Goal: Task Accomplishment & Management: Manage account settings

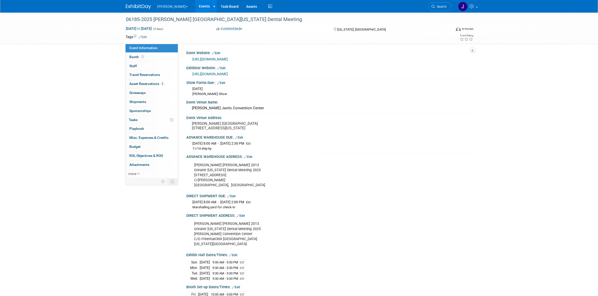
click at [166, 5] on button "[PERSON_NAME]" at bounding box center [175, 5] width 37 height 11
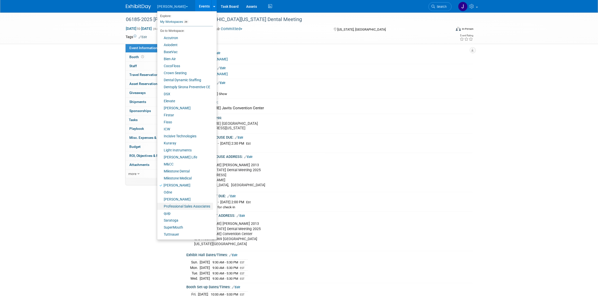
click at [192, 208] on link "Professional Sales Associates" at bounding box center [185, 206] width 56 height 7
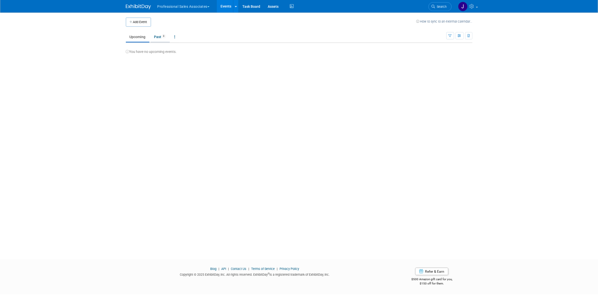
click at [158, 41] on link "Past 3" at bounding box center [159, 37] width 19 height 10
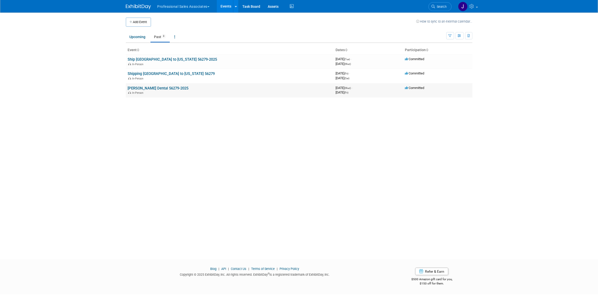
click at [154, 84] on td "[PERSON_NAME] Dental 56279-2025 In-Person" at bounding box center [230, 90] width 208 height 14
click at [154, 86] on link "[PERSON_NAME] Dental 56279-2025" at bounding box center [158, 88] width 61 height 5
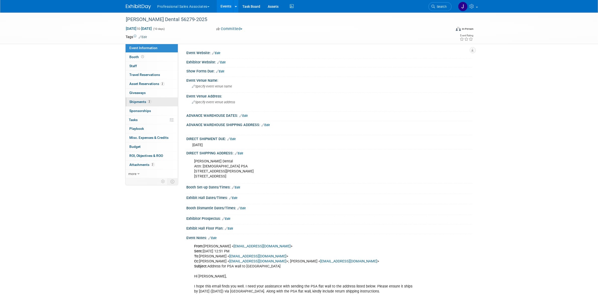
click at [161, 104] on link "2 Shipments 2" at bounding box center [151, 102] width 52 height 9
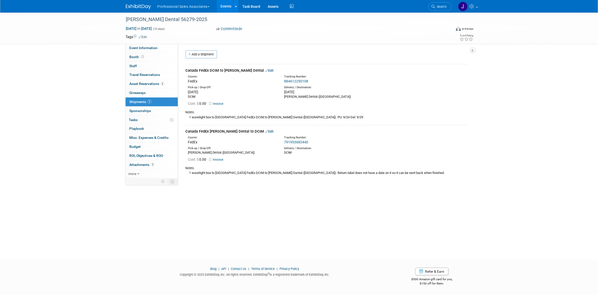
click at [294, 140] on link "791953683440" at bounding box center [296, 142] width 24 height 4
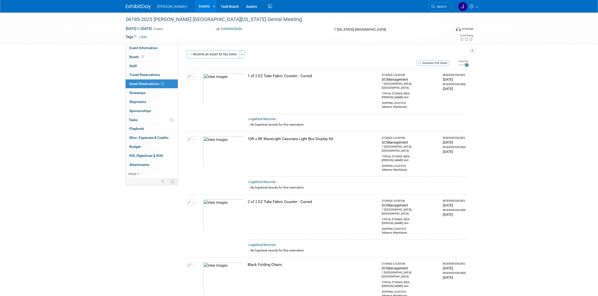
click at [220, 146] on img at bounding box center [223, 152] width 41 height 31
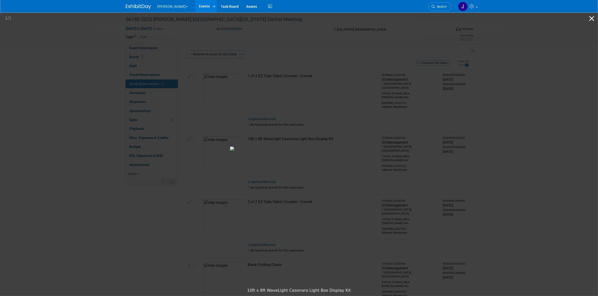
click at [591, 16] on button "Close gallery" at bounding box center [591, 19] width 13 height 12
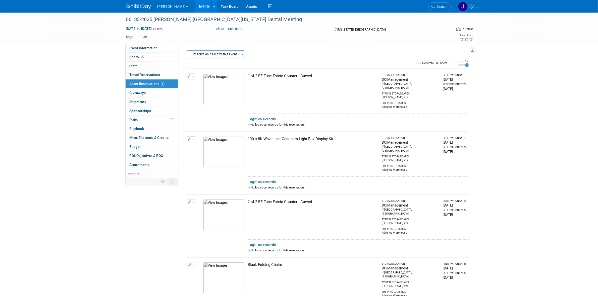
scroll to position [119, 0]
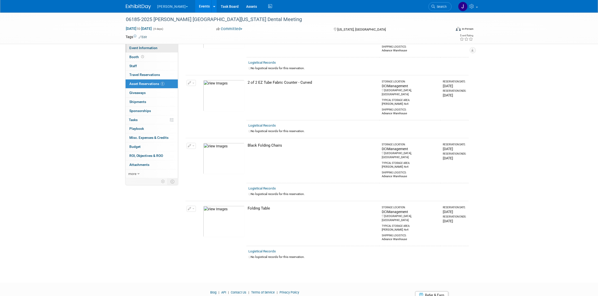
click at [148, 45] on link "Event Information" at bounding box center [151, 48] width 52 height 9
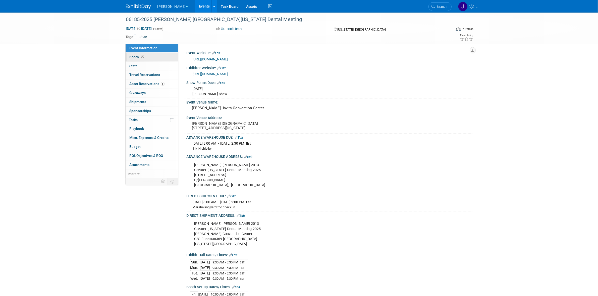
click at [149, 55] on link "Booth" at bounding box center [151, 57] width 52 height 9
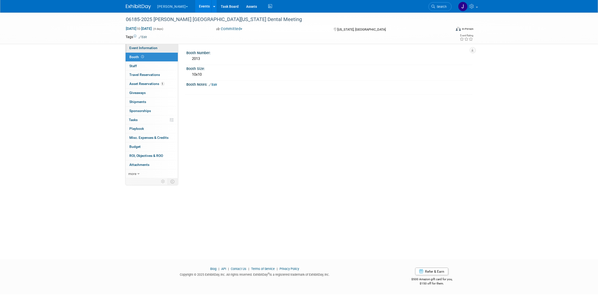
click at [154, 50] on link "Event Information" at bounding box center [151, 48] width 52 height 9
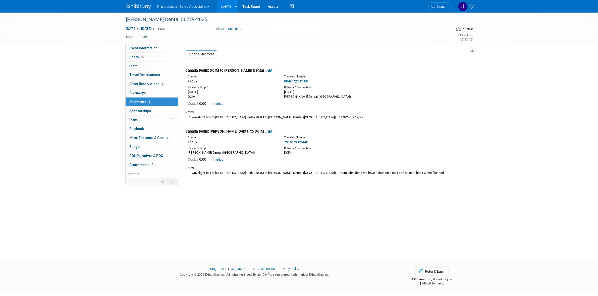
click at [200, 8] on button "Professional Sales Associates" at bounding box center [186, 5] width 59 height 11
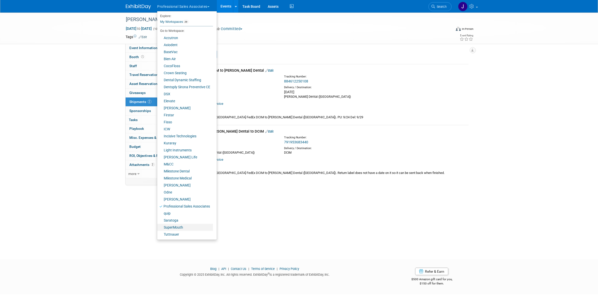
click at [193, 227] on link "SuperMouth" at bounding box center [185, 227] width 56 height 7
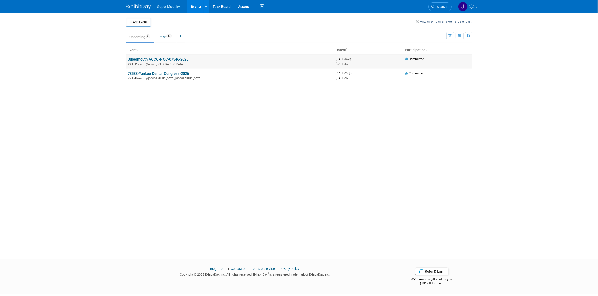
click at [181, 59] on link "Supermouth ACCC-NOC-07546-2025" at bounding box center [158, 59] width 61 height 5
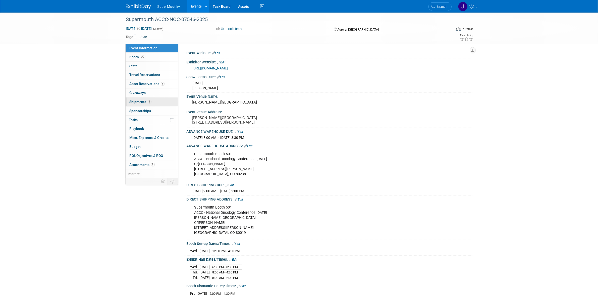
click at [156, 102] on link "1 Shipments 1" at bounding box center [151, 102] width 52 height 9
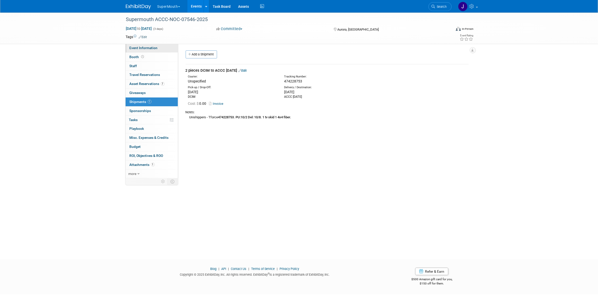
click at [160, 46] on link "Event Information" at bounding box center [151, 48] width 52 height 9
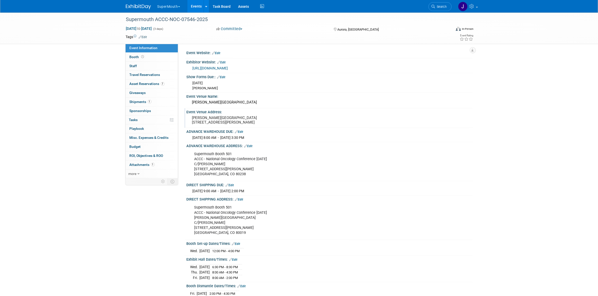
drag, startPoint x: 191, startPoint y: 118, endPoint x: 225, endPoint y: 124, distance: 34.5
click at [225, 124] on div "Gaylord Rockies Resort & Convention Center 6700 N Gaylord Rockies Blvd Aurora, …" at bounding box center [245, 120] width 111 height 12
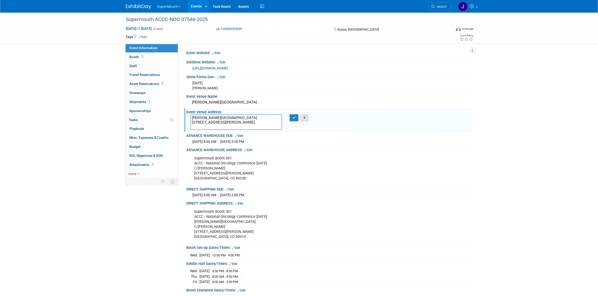
click at [303, 114] on button "X" at bounding box center [304, 117] width 8 height 7
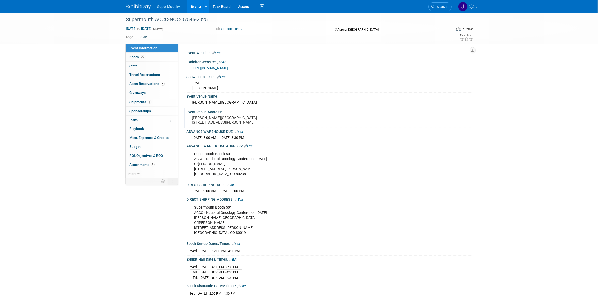
click at [215, 125] on pre "Gaylord Rockies Resort & Convention Center 6700 N Gaylord Rockies Blvd Aurora, …" at bounding box center [246, 120] width 108 height 9
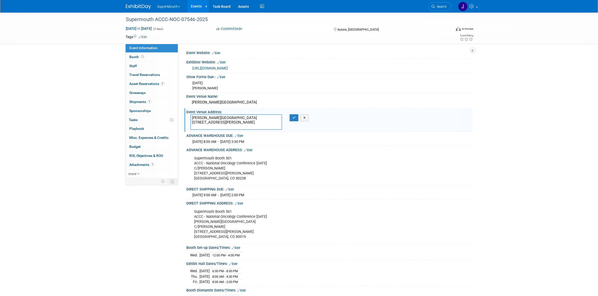
click at [215, 125] on textarea "Gaylord Rockies Resort & Convention Center 6700 N Gaylord Rockies Blvd Aurora, …" at bounding box center [236, 122] width 92 height 16
click at [225, 122] on textarea "Gaylord Rockies Resort & Convention Center 6700 N Gaylord Rockies Blvd Aurora, …" at bounding box center [236, 122] width 92 height 16
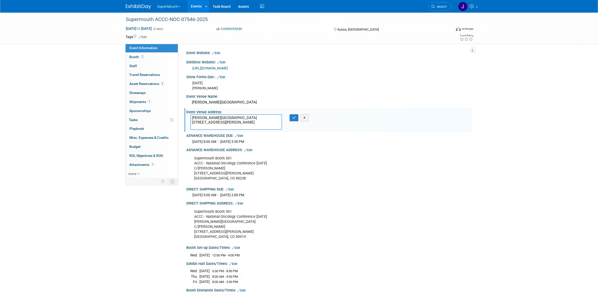
click at [201, 118] on textarea "Gaylord Rockies Resort & Convention Center 6700 N Gaylord Rockies Blvd Aurora, …" at bounding box center [236, 122] width 92 height 16
click at [283, 168] on div "Supermouth Booth 501 ACCC - National Oncology Conference October 2025 C/O Freem…" at bounding box center [304, 169] width 226 height 30
click at [255, 165] on div "Supermouth Booth 501 ACCC - National Oncology Conference October 2025 C/O Freem…" at bounding box center [304, 169] width 226 height 30
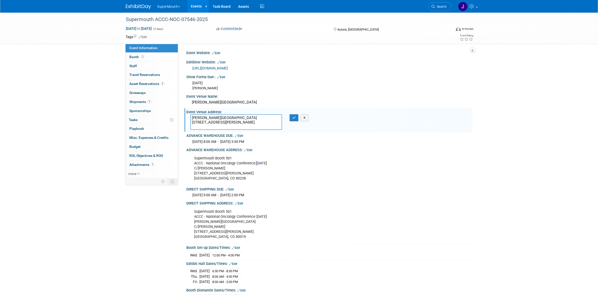
click at [255, 165] on div "Supermouth Booth 501 ACCC - National Oncology Conference October 2025 C/O Freem…" at bounding box center [304, 169] width 226 height 30
copy div "ACCC - National Oncology Conference October 2025"
click at [97, 92] on div "Supermouth ACCC-NOC-07546-2025 Oct 15, 2025 to Oct 17, 2025 (3 days) Oct 15, 20…" at bounding box center [299, 185] width 598 height 344
click at [303, 117] on button "X" at bounding box center [304, 117] width 8 height 7
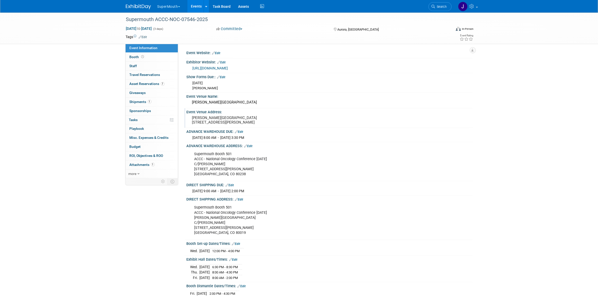
click at [216, 156] on div "Supermouth Booth 501 ACCC - National Oncology Conference October 2025 C/O Freem…" at bounding box center [304, 164] width 226 height 30
copy div "Supermouth Booth 501"
click at [142, 100] on span "Shipments 1" at bounding box center [141, 102] width 22 height 4
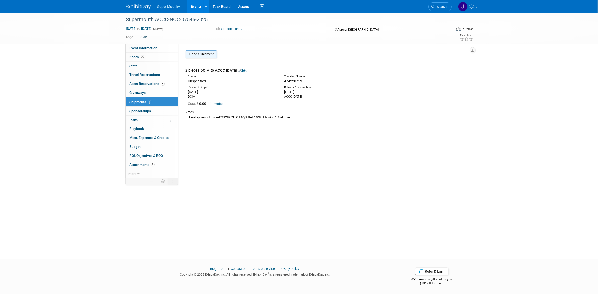
click at [201, 56] on link "Add a Shipment" at bounding box center [200, 54] width 31 height 8
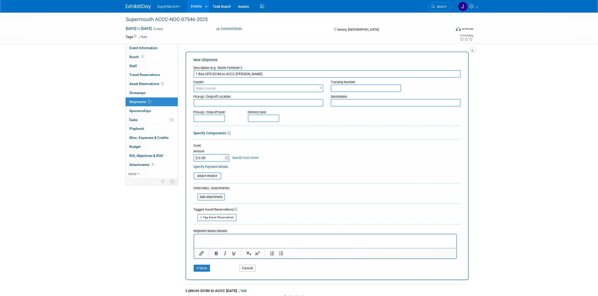
click at [244, 73] on input "1 Box UPS DCIM to ACCC Gaylord" at bounding box center [327, 74] width 267 height 8
drag, startPoint x: 235, startPoint y: 74, endPoint x: 267, endPoint y: 73, distance: 31.6
click at [267, 73] on input "1 Box UPS DCIM to ACCC Attn Luna" at bounding box center [327, 74] width 267 height 8
type input "1 Box UPS DCIM to ACCC"
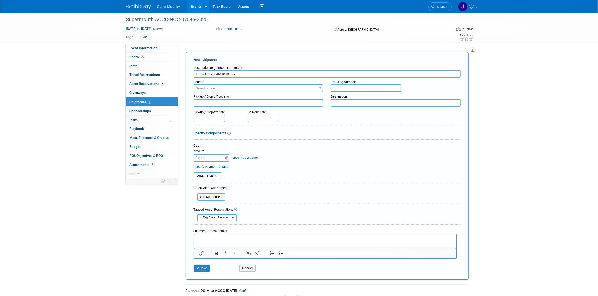
click at [344, 101] on textarea at bounding box center [396, 103] width 130 height 8
type textarea "ACCC Gaylord Attn: Luna"
click at [269, 102] on textarea at bounding box center [259, 103] width 130 height 8
type textarea "DCIM"
click at [219, 117] on input "text" at bounding box center [209, 118] width 31 height 8
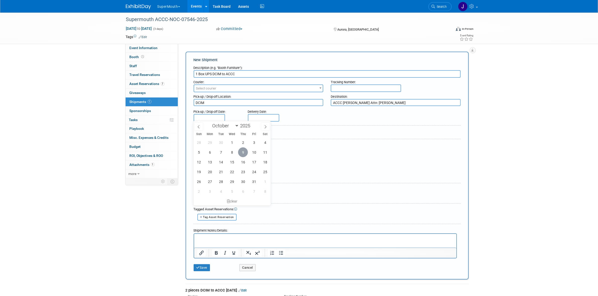
click at [245, 152] on span "9" at bounding box center [243, 153] width 10 height 10
type input "[DATE]"
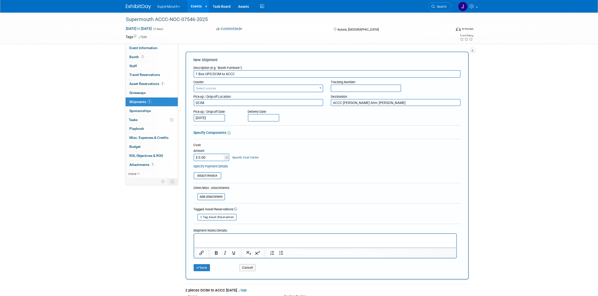
click at [256, 117] on input "text" at bounding box center [263, 118] width 31 height 8
click at [279, 161] on span "14" at bounding box center [275, 162] width 10 height 10
type input "Oct 14, 2025"
click at [217, 238] on p "Rich Text Area. Press ALT-0 for help." at bounding box center [325, 238] width 256 height 5
click at [244, 74] on input "1 Box UPS DCIM to ACCC" at bounding box center [327, 74] width 267 height 8
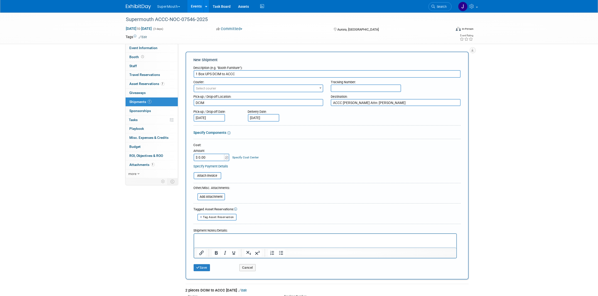
click at [244, 74] on input "1 Box UPS DCIM to ACCC" at bounding box center [327, 74] width 267 height 8
click at [250, 230] on div "Shipment Notes/Details:" at bounding box center [325, 229] width 263 height 7
drag, startPoint x: 252, startPoint y: 239, endPoint x: 445, endPoint y: 466, distance: 297.0
click at [252, 239] on p "Rich Text Area. Press ALT-0 for help." at bounding box center [325, 238] width 256 height 5
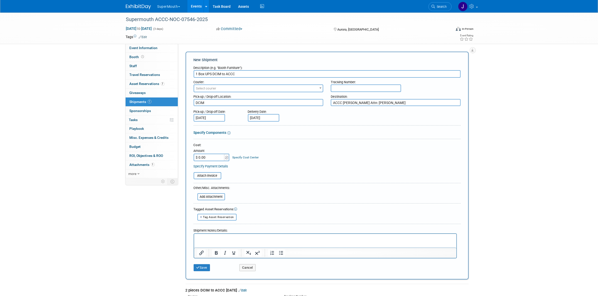
paste body "Rich Text Area. Press ALT-0 for help."
click at [212, 238] on p "1 Box UPS DCIM to ACCC" at bounding box center [325, 238] width 256 height 5
click at [253, 238] on p "1 Box UPS Ground, DCIM to ACCC" at bounding box center [325, 238] width 256 height 5
click at [220, 238] on p "1 Box UPS Ground, DCIM to ACCC" at bounding box center [325, 238] width 256 height 5
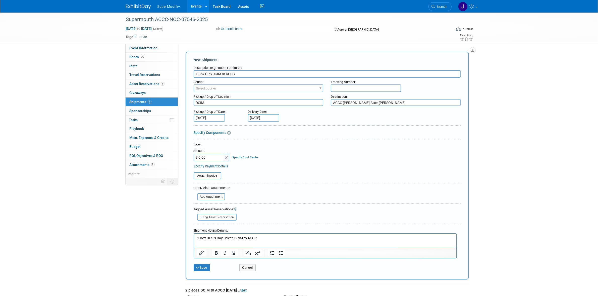
click at [273, 235] on html "1 Box UPS 3 Day Select, DCIM to ACCC" at bounding box center [325, 237] width 262 height 7
click at [338, 89] on input "text" at bounding box center [366, 89] width 70 height 8
type input "1ZV57B291209472645"
click at [253, 72] on input "1 Box UPS DCIM to ACCC" at bounding box center [327, 74] width 267 height 8
click at [306, 241] on html "1 Box UPS 3 Day Select, DCIM to ACCC" at bounding box center [325, 237] width 262 height 7
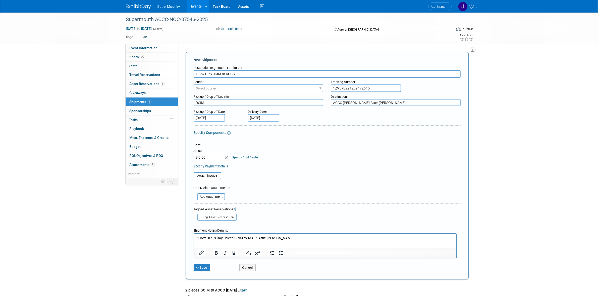
click at [259, 239] on p "1 Box UPS 3 Day Select, DCIM to ACCC. Attn: Luna Pang" at bounding box center [325, 238] width 256 height 5
click at [336, 239] on p "1 Box UPS 3 Day Select, DCIM to ACCC. the shipment is labeled as Attn: Luna Pang" at bounding box center [325, 238] width 256 height 5
click at [302, 240] on p "1 Box UPS 3 Day Select, DCIM to ACCC. the shipment is labeled as Attn: Luna Pan…" at bounding box center [325, 238] width 256 height 5
click at [344, 241] on html "1 Box UPS 3 Day Select, DCIM to ACCC. the shipment is labeled as "Attn: Luna Pa…" at bounding box center [325, 237] width 262 height 7
click at [203, 265] on button "Save" at bounding box center [202, 268] width 17 height 7
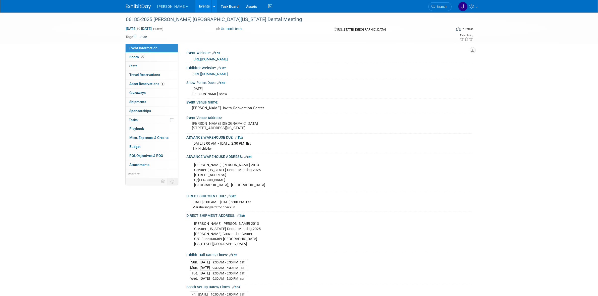
click at [161, 8] on button "[PERSON_NAME]" at bounding box center [175, 5] width 37 height 11
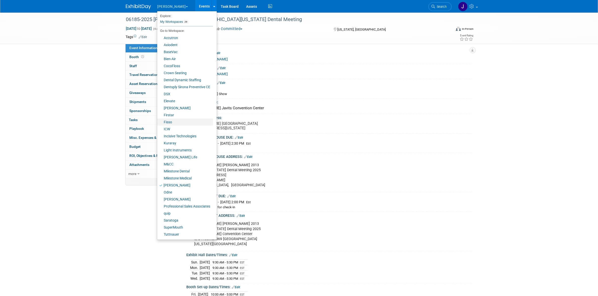
click at [176, 120] on link "Fisso" at bounding box center [185, 122] width 56 height 7
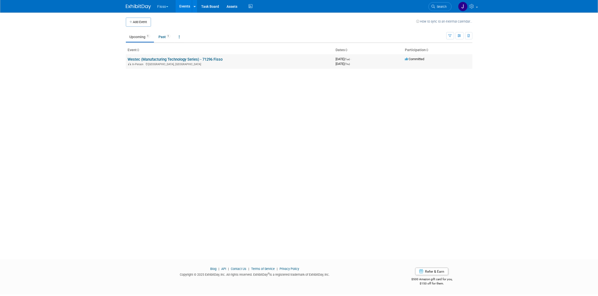
click at [187, 61] on link "Westec (Manufacturing Technology Series) - 71296 Fisso" at bounding box center [175, 59] width 95 height 5
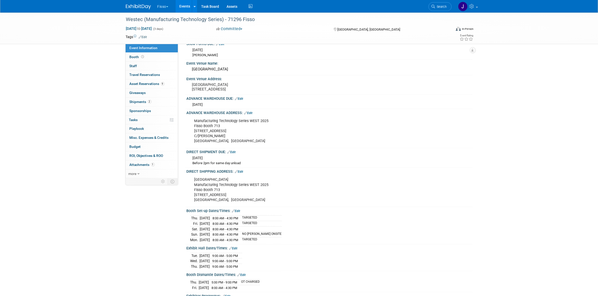
scroll to position [35, 0]
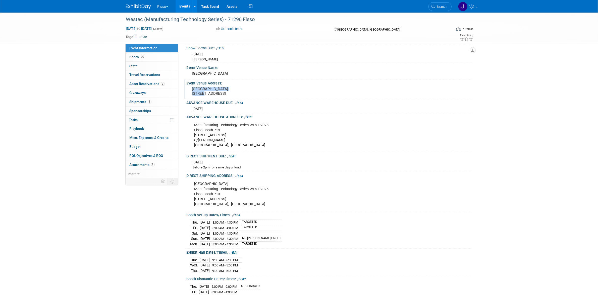
drag, startPoint x: 190, startPoint y: 88, endPoint x: 237, endPoint y: 87, distance: 47.2
click at [237, 87] on div "[GEOGRAPHIC_DATA] [STREET_ADDRESS]" at bounding box center [245, 92] width 111 height 12
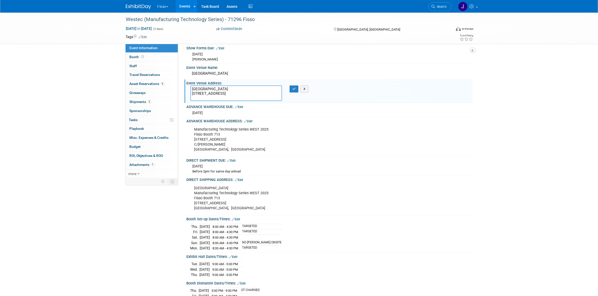
click at [237, 87] on textarea "[GEOGRAPHIC_DATA] [STREET_ADDRESS]" at bounding box center [236, 94] width 92 height 16
click at [152, 104] on link "2 Shipments 2" at bounding box center [151, 102] width 52 height 9
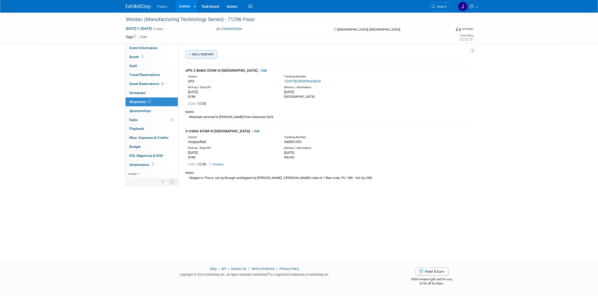
click at [208, 54] on link "Add a Shipment" at bounding box center [200, 54] width 31 height 8
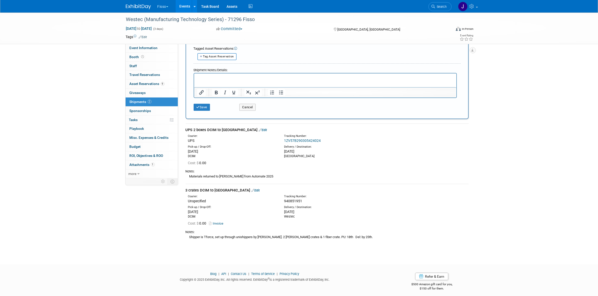
scroll to position [161, 0]
click at [192, 188] on div "3 crates DCIM to Westec Edit" at bounding box center [326, 190] width 283 height 5
copy div "3 crates DCIM to [GEOGRAPHIC_DATA]"
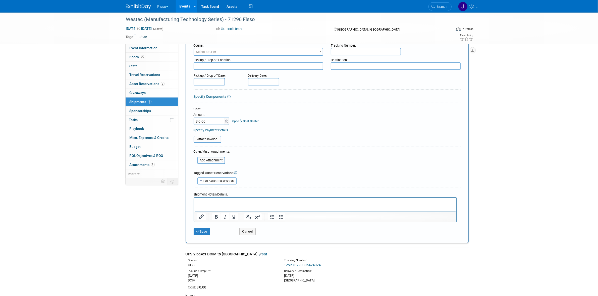
scroll to position [0, 0]
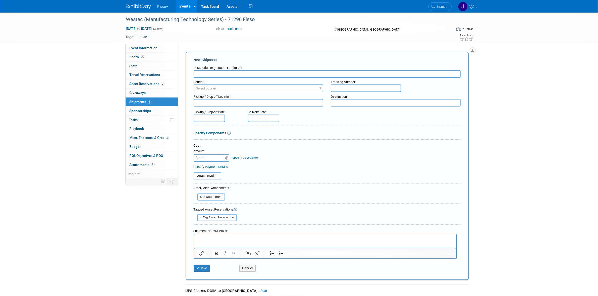
click at [251, 75] on input "text" at bounding box center [327, 74] width 267 height 8
paste input "3 crates DCIM to [GEOGRAPHIC_DATA]"
click at [215, 74] on input "3 crates DCIM to [GEOGRAPHIC_DATA]" at bounding box center [327, 74] width 267 height 8
click at [224, 75] on input "3 crates Westec TO dcim" at bounding box center [327, 74] width 267 height 8
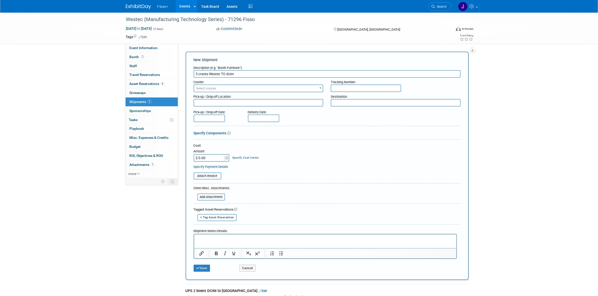
click at [224, 75] on input "3 crates Westec TO dcim" at bounding box center [327, 74] width 267 height 8
click at [228, 74] on input "3 crates WESTEC to dcim" at bounding box center [327, 74] width 267 height 8
click at [217, 73] on input "3 crates WESTEC to [GEOGRAPHIC_DATA]" at bounding box center [327, 74] width 267 height 8
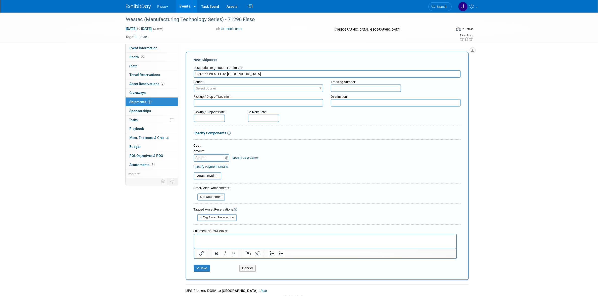
type input "3 crates WESTEC to [GEOGRAPHIC_DATA]"
click at [206, 116] on input "text" at bounding box center [209, 119] width 31 height 8
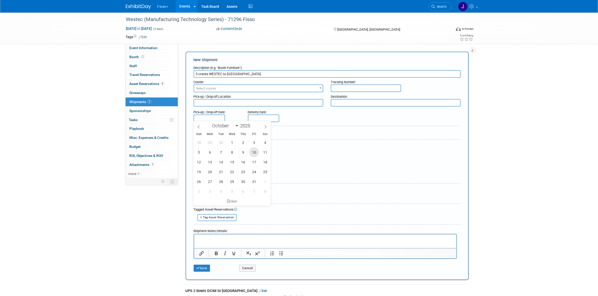
click at [250, 152] on span "10" at bounding box center [254, 153] width 10 height 10
click at [252, 162] on span "17" at bounding box center [254, 162] width 10 height 10
type input "[DATE]"
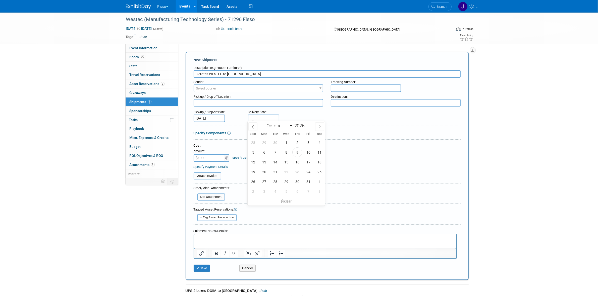
click at [254, 117] on input "text" at bounding box center [263, 119] width 31 height 8
click at [310, 166] on span "17" at bounding box center [308, 162] width 10 height 10
type input "[DATE]"
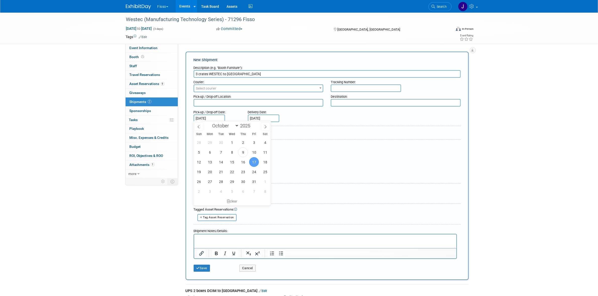
click at [211, 119] on input "[DATE]" at bounding box center [209, 119] width 31 height 8
click at [254, 151] on span "10" at bounding box center [254, 153] width 10 height 10
type input "[DATE]"
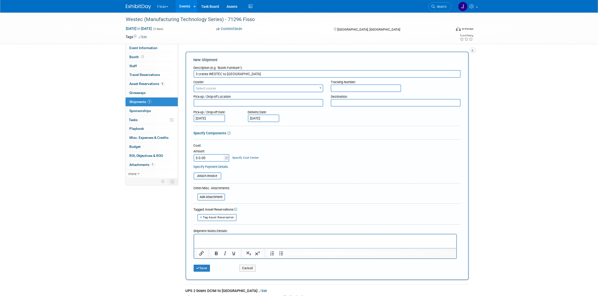
click at [351, 102] on textarea at bounding box center [396, 103] width 130 height 8
paste textarea "WESTEC"
type textarea "WESTEC"
click at [308, 102] on textarea at bounding box center [259, 103] width 130 height 8
paste textarea "WESTEC"
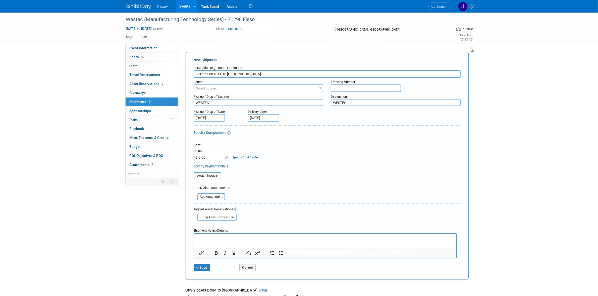
type textarea "WESTEC"
click at [357, 102] on textarea "WESTEC" at bounding box center [396, 102] width 130 height 7
type textarea "DCIM"
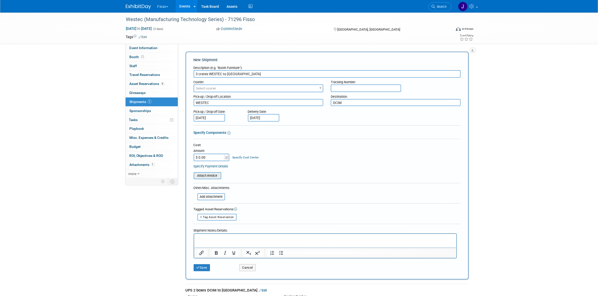
click at [213, 174] on input "file" at bounding box center [191, 176] width 60 height 6
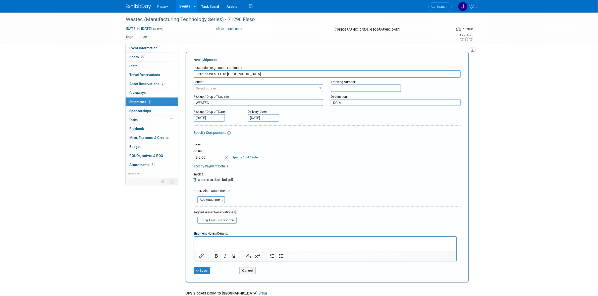
click at [354, 89] on input "text" at bounding box center [366, 89] width 70 height 8
paste input "BOC22323444"
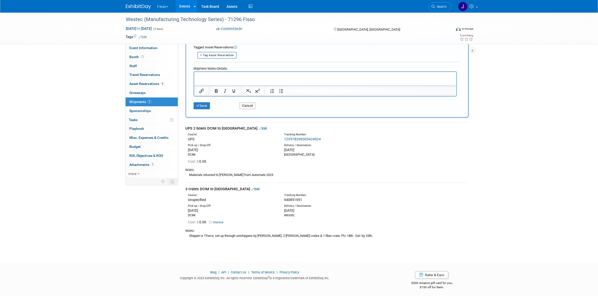
type input "BOC22323444"
click at [225, 230] on div "Notes:" at bounding box center [326, 231] width 283 height 5
click at [225, 233] on div "Shipper is Tforce, set up through unishippers by [PERSON_NAME]. 2 [PERSON_NAME]…" at bounding box center [326, 235] width 283 height 5
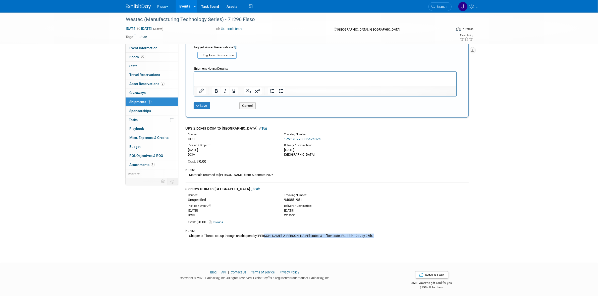
click at [225, 233] on div "Shipper is Tforce, set up through unishippers by [PERSON_NAME]. 2 [PERSON_NAME]…" at bounding box center [326, 235] width 283 height 5
copy div "Loremip do Sitame, con ad elitsed doeiusmodte in Utlabo. 2 etdo magnaa & 3 enim…"
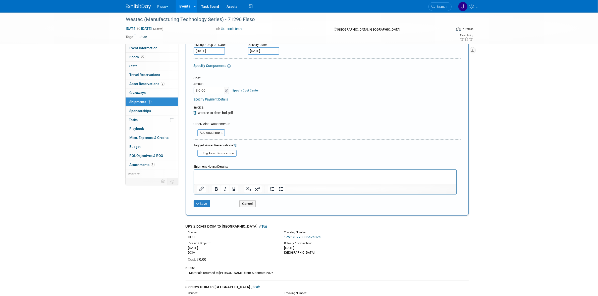
scroll to position [63, 0]
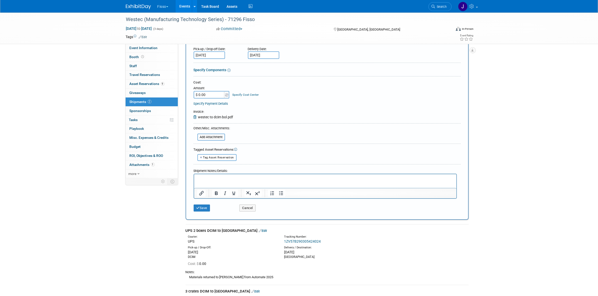
click at [242, 180] on p "Rich Text Area. Press ALT-0 for help." at bounding box center [325, 178] width 256 height 5
click at [339, 179] on p "Shipper is Tforce, set up through unishippers by [PERSON_NAME]. 2 [PERSON_NAME]…" at bounding box center [325, 178] width 256 height 5
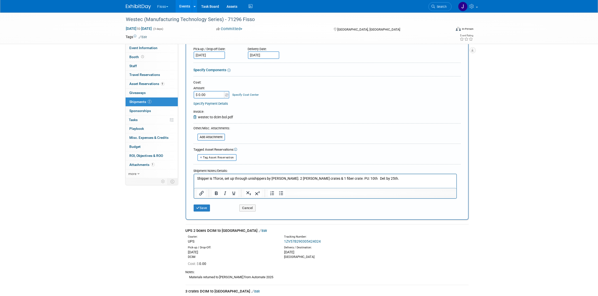
click at [360, 177] on p "Shipper is Tforce, set up through unishippers by [PERSON_NAME]. 2 [PERSON_NAME]…" at bounding box center [325, 178] width 256 height 5
click at [198, 207] on icon "submit" at bounding box center [198, 208] width 4 height 3
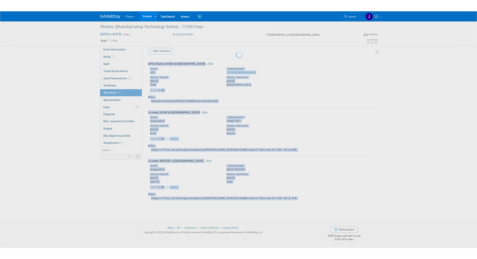
scroll to position [4, 0]
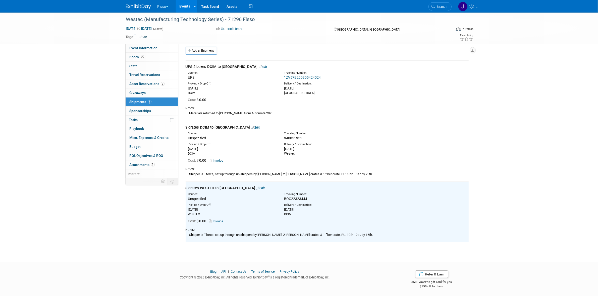
click at [153, 213] on div "Event Information Event Info Booth Booth 0 Staff 0 Staff 0 Travel Reservations …" at bounding box center [299, 126] width 354 height 234
